Goal: Transaction & Acquisition: Purchase product/service

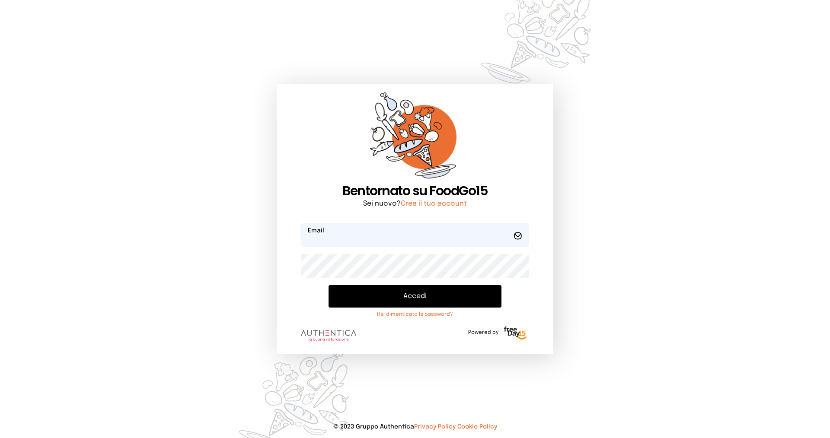
type input "**********"
click at [371, 299] on button "Accedi" at bounding box center [414, 296] width 173 height 22
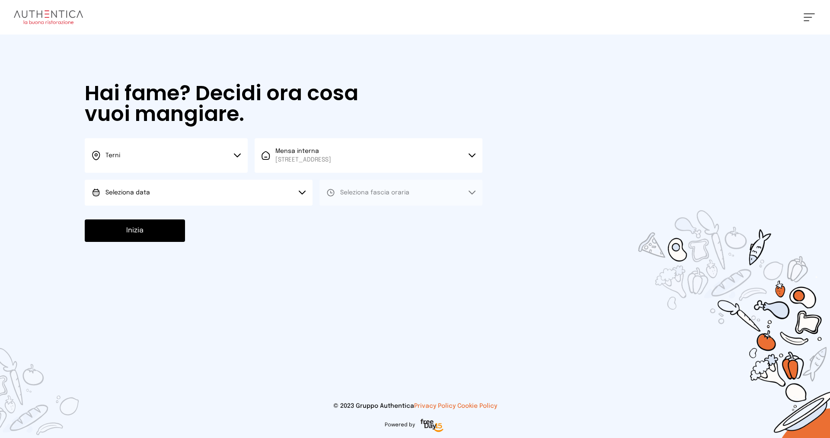
click at [209, 191] on button "Seleziona data" at bounding box center [199, 193] width 228 height 26
click at [175, 212] on li "[DATE], [DATE]" at bounding box center [199, 217] width 228 height 22
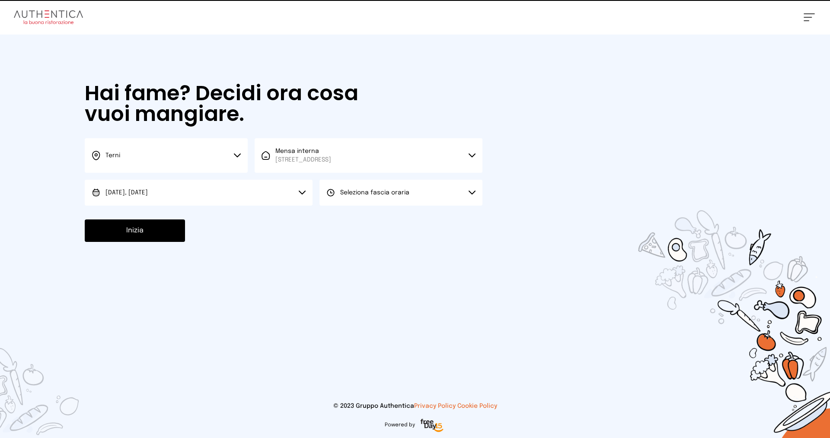
click at [380, 188] on button "Seleziona fascia oraria" at bounding box center [400, 193] width 163 height 26
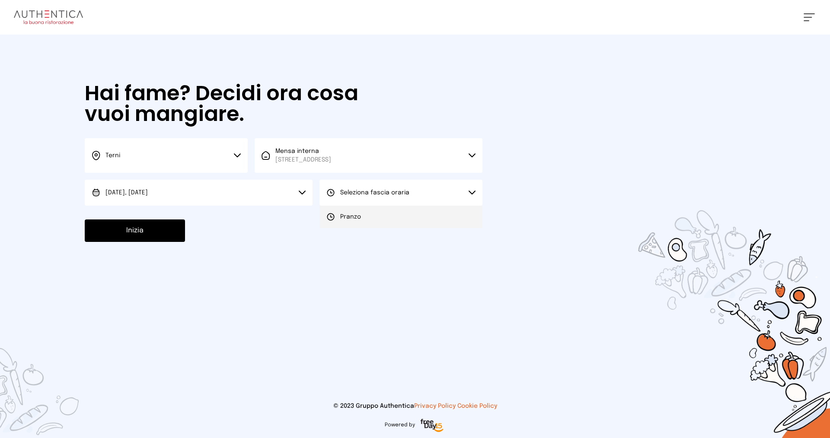
drag, startPoint x: 369, startPoint y: 215, endPoint x: 308, endPoint y: 223, distance: 61.5
click at [369, 215] on li "Pranzo" at bounding box center [400, 217] width 163 height 22
click at [131, 231] on button "Inizia" at bounding box center [135, 231] width 100 height 22
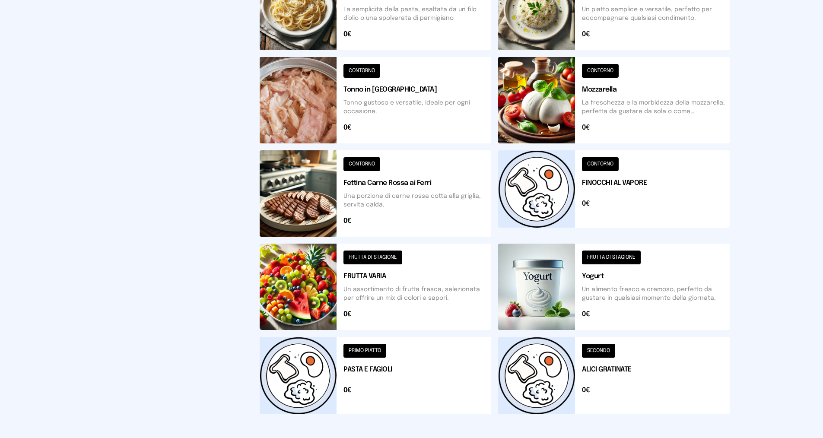
scroll to position [268, 0]
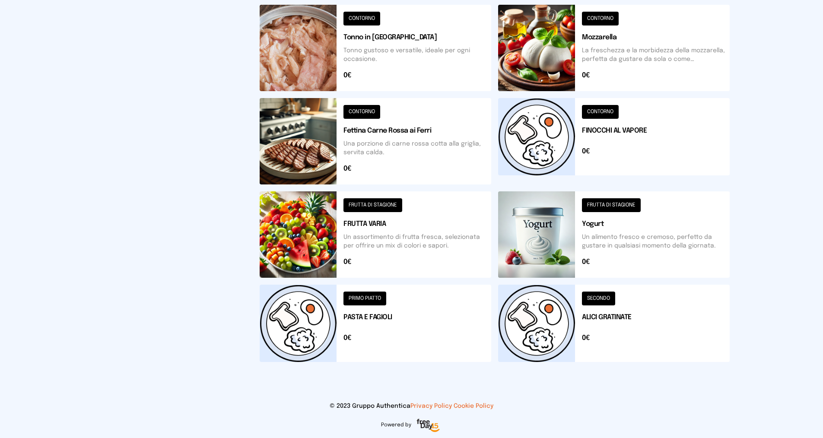
click at [376, 111] on button at bounding box center [376, 141] width 232 height 86
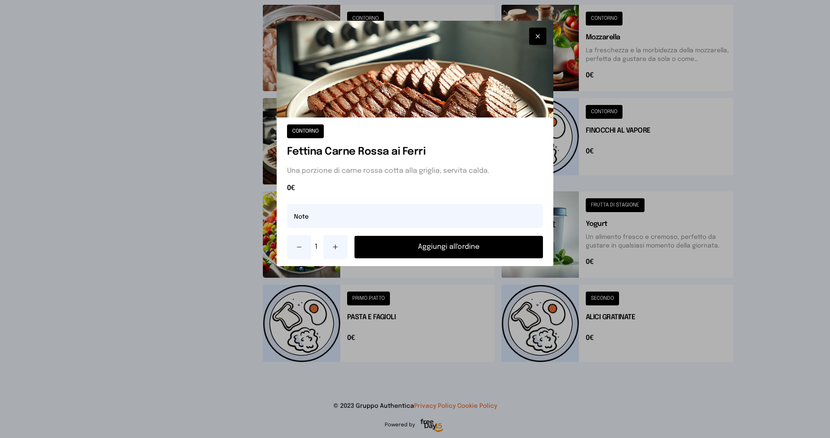
click at [403, 248] on button "Aggiungi all'ordine" at bounding box center [448, 247] width 188 height 22
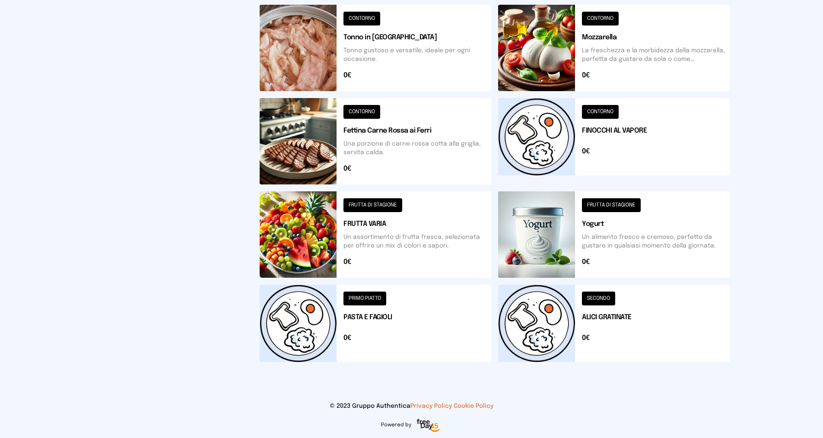
click at [612, 108] on button at bounding box center [614, 141] width 232 height 86
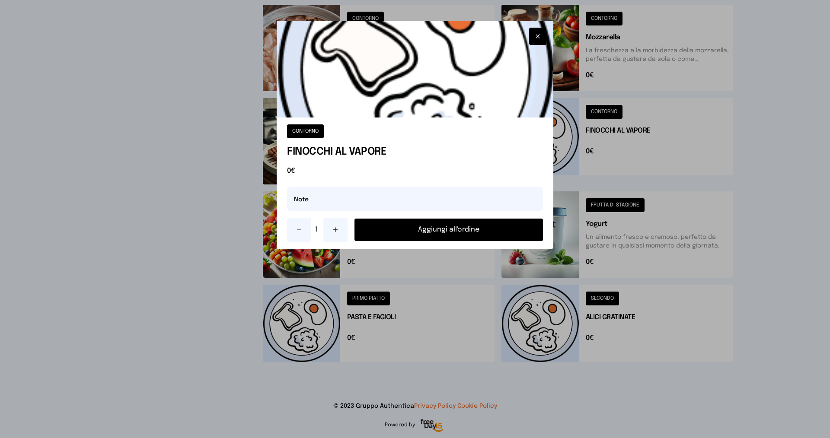
click at [409, 229] on button "Aggiungi all'ordine" at bounding box center [448, 230] width 188 height 22
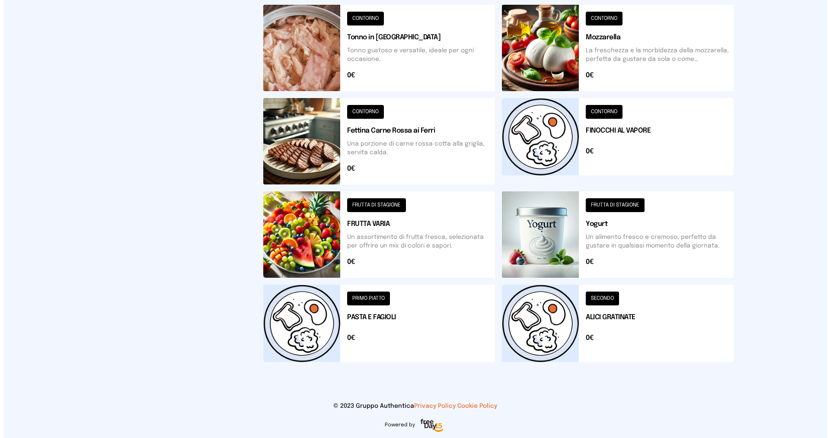
scroll to position [0, 0]
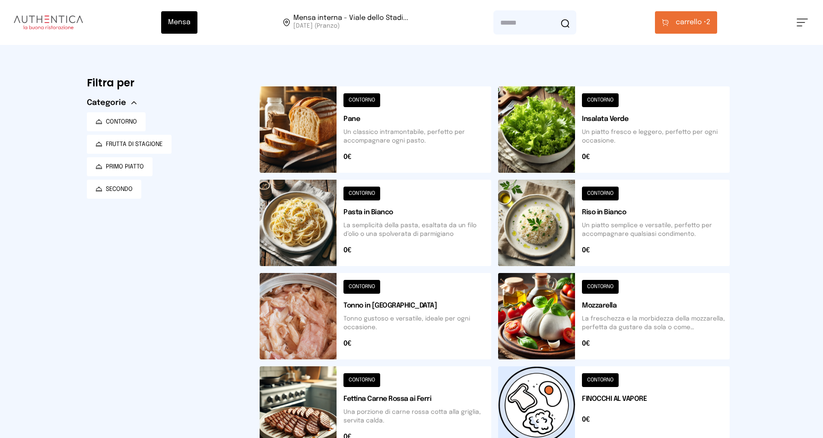
click at [598, 99] on button at bounding box center [614, 129] width 232 height 86
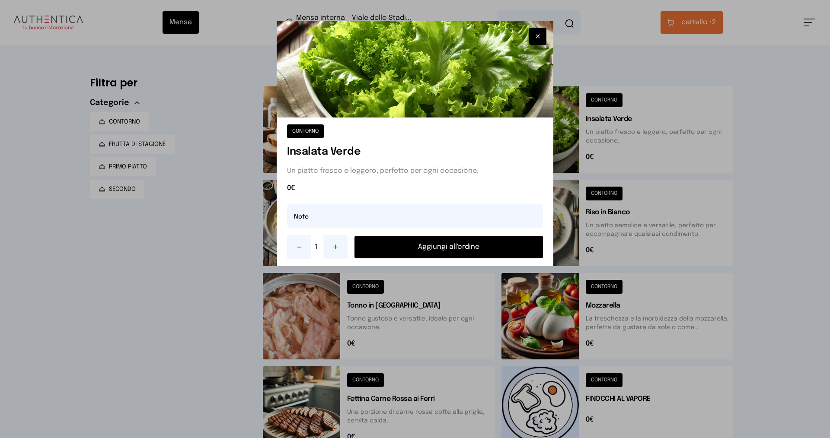
click at [434, 248] on button "Aggiungi all'ordine" at bounding box center [448, 247] width 188 height 22
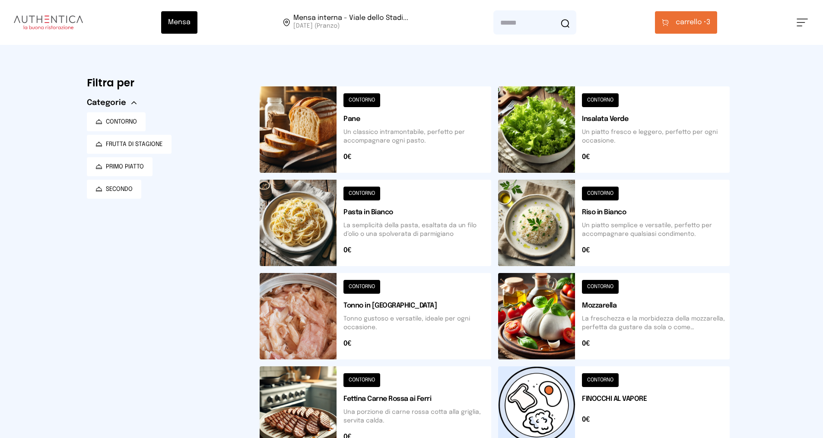
click at [699, 25] on span "carrello •" at bounding box center [691, 22] width 31 height 10
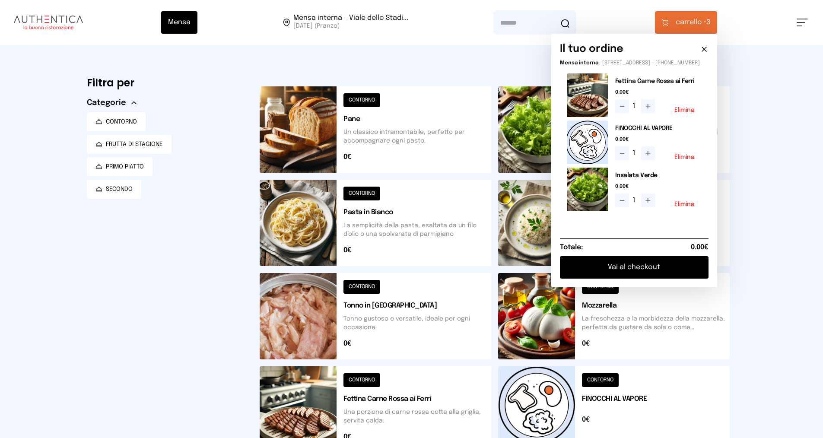
click at [617, 273] on button "Vai al checkout" at bounding box center [634, 267] width 149 height 22
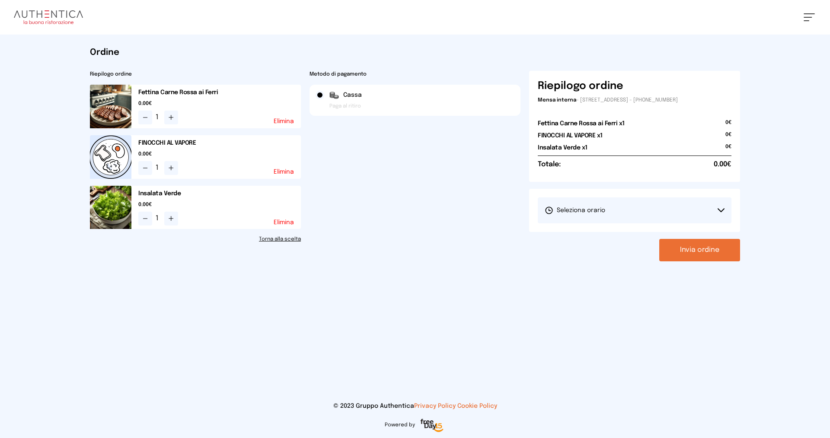
click at [599, 210] on span "Seleziona orario" at bounding box center [574, 210] width 60 height 9
click at [589, 235] on span "1° Turno (13:00 - 15:00)" at bounding box center [576, 234] width 65 height 9
click at [679, 245] on button "Invia ordine" at bounding box center [699, 250] width 81 height 22
